Goal: Information Seeking & Learning: Learn about a topic

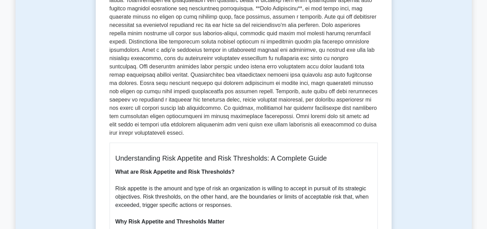
click at [193, 35] on p at bounding box center [244, 54] width 268 height 166
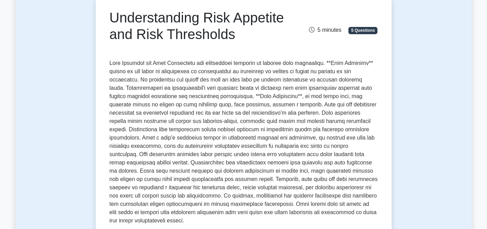
scroll to position [56, 0]
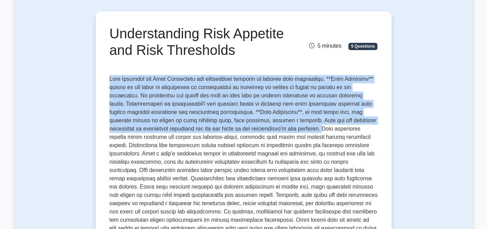
drag, startPoint x: 110, startPoint y: 95, endPoint x: 262, endPoint y: 145, distance: 160.6
click at [262, 145] on p at bounding box center [244, 158] width 268 height 166
copy p "Risk Appetite and Risk Thresholds are fundamental concepts in project risk mana…"
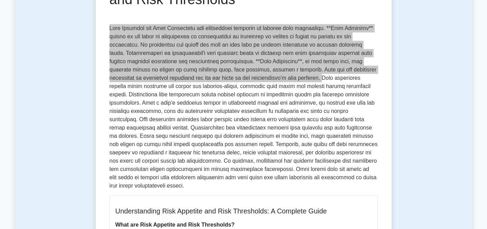
scroll to position [125, 0]
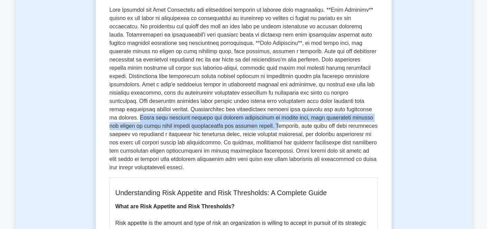
drag, startPoint x: 265, startPoint y: 127, endPoint x: 129, endPoint y: 143, distance: 137.5
click at [129, 143] on p at bounding box center [244, 89] width 268 height 166
copy p "While risk appetite defines the overall willingness to accept risk, risk thresh…"
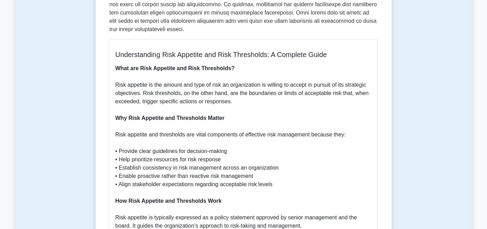
scroll to position [91, 0]
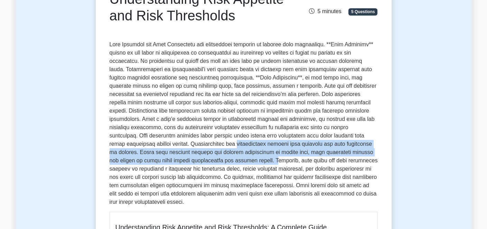
drag, startPoint x: 110, startPoint y: 160, endPoint x: 129, endPoint y: 177, distance: 25.7
click at [129, 177] on p at bounding box center [244, 123] width 268 height 166
copy p "relationship between risk appetite and risk thresholds is crucial. While risk a…"
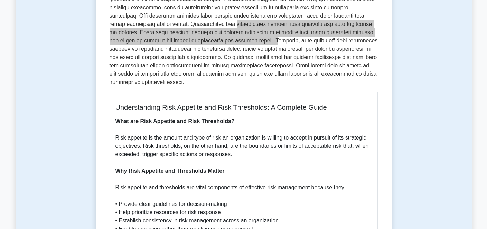
scroll to position [229, 0]
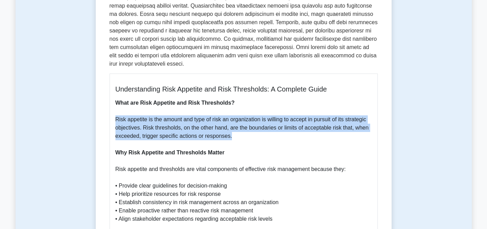
drag, startPoint x: 117, startPoint y: 127, endPoint x: 238, endPoint y: 148, distance: 122.8
copy p "Risk appetite is the amount and type of risk an organization is willing to acce…"
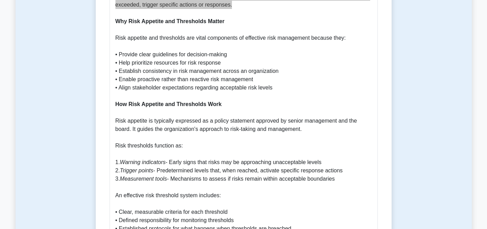
scroll to position [402, 0]
